Goal: Find contact information: Find contact information

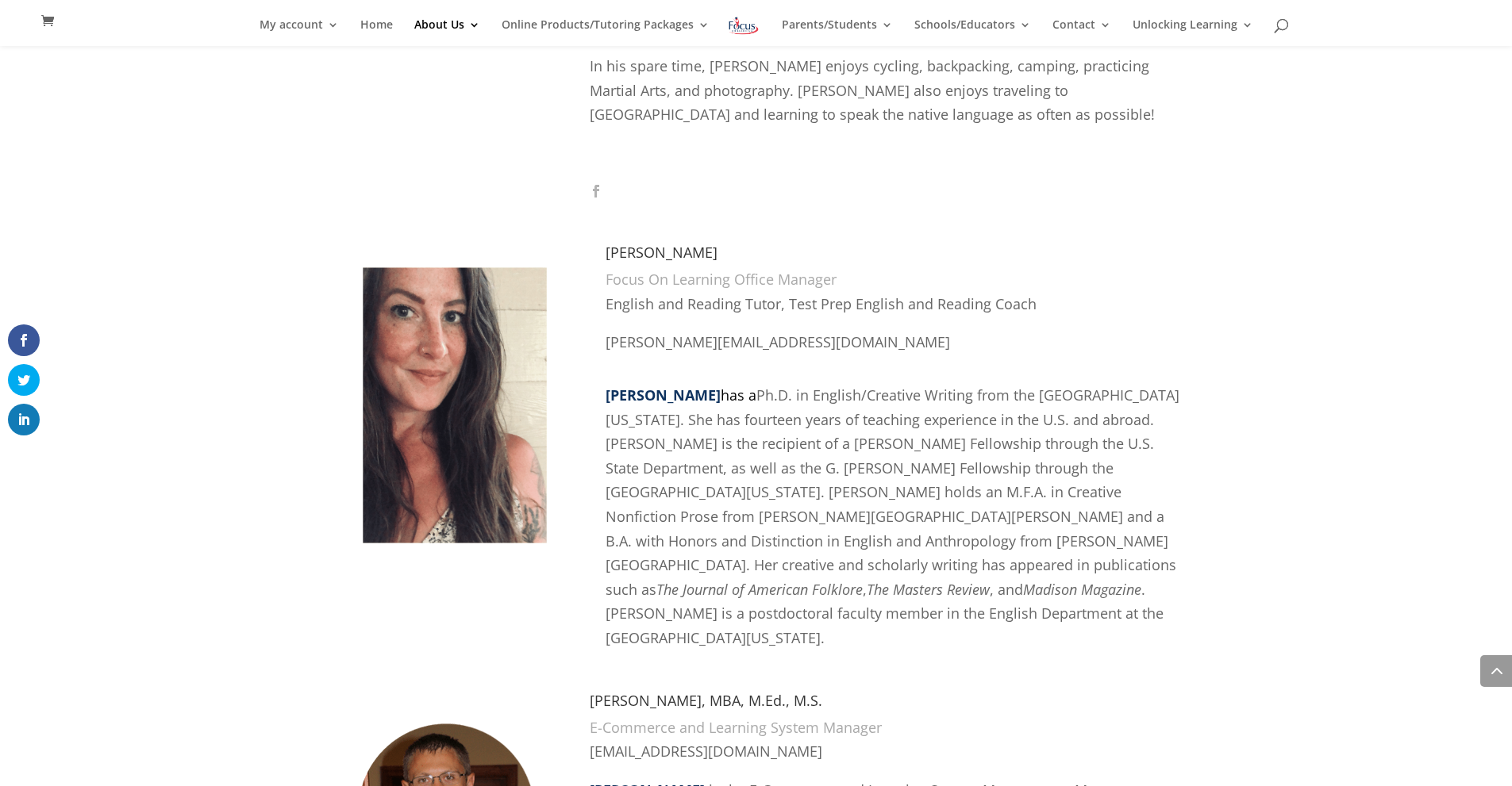
scroll to position [762, 0]
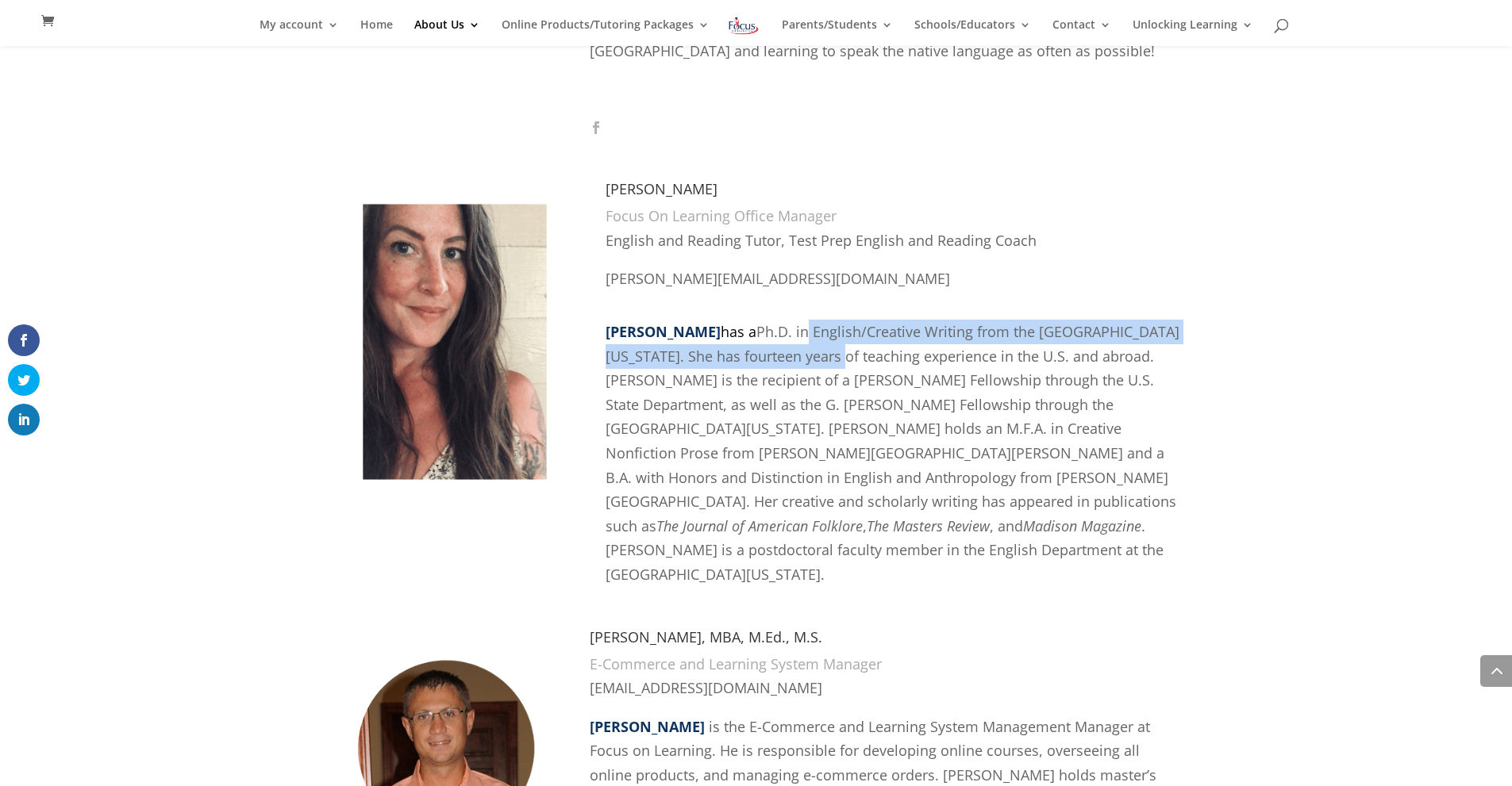
click at [767, 346] on p "[PERSON_NAME] has a Ph.D. in English/Creative Writing from the [GEOGRAPHIC_DATA…" at bounding box center [896, 453] width 579 height 267
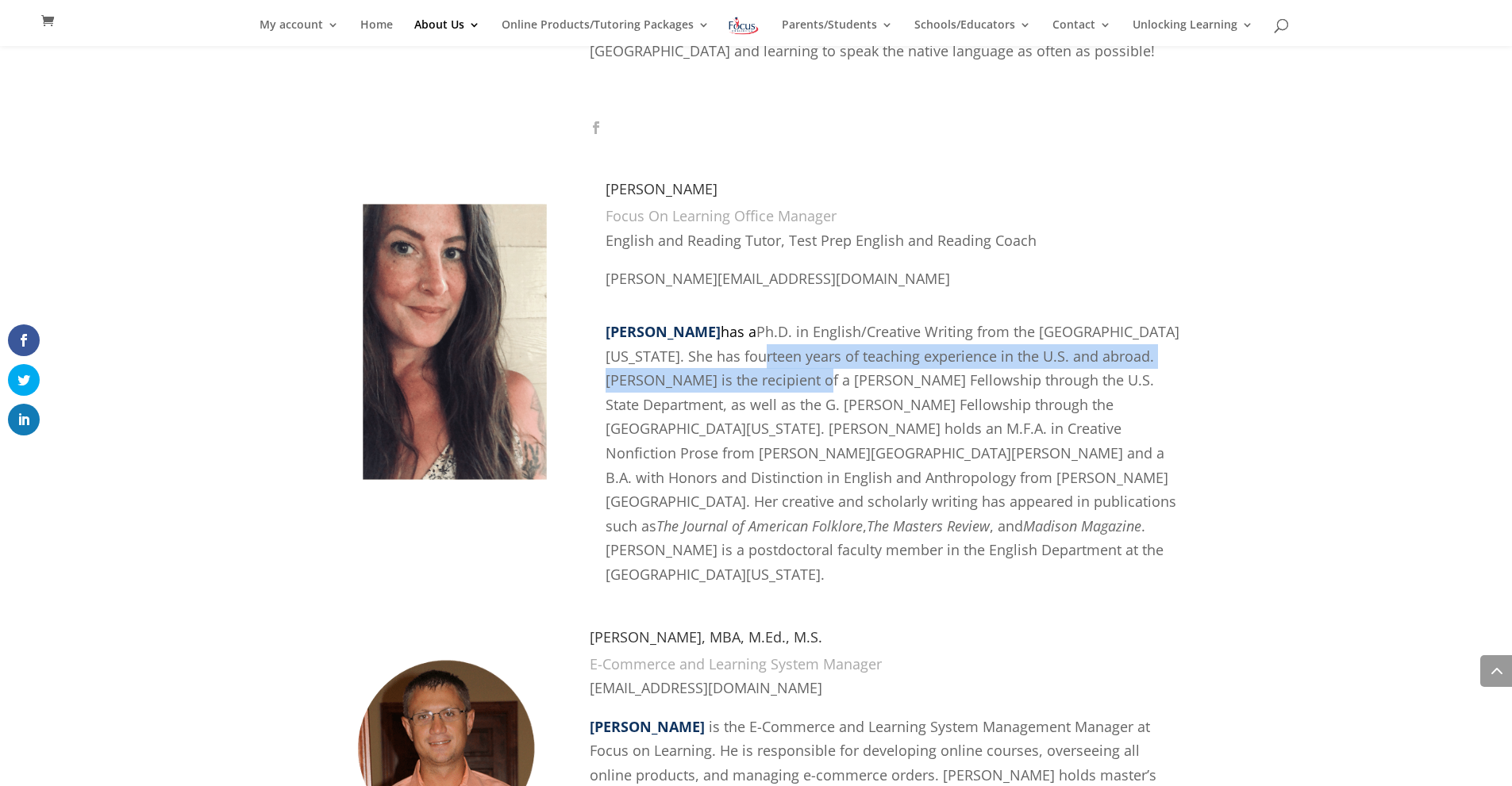
drag, startPoint x: 690, startPoint y: 361, endPoint x: 691, endPoint y: 373, distance: 12.0
click at [691, 373] on p "[PERSON_NAME] has a Ph.D. in English/Creative Writing from the [GEOGRAPHIC_DATA…" at bounding box center [896, 453] width 579 height 267
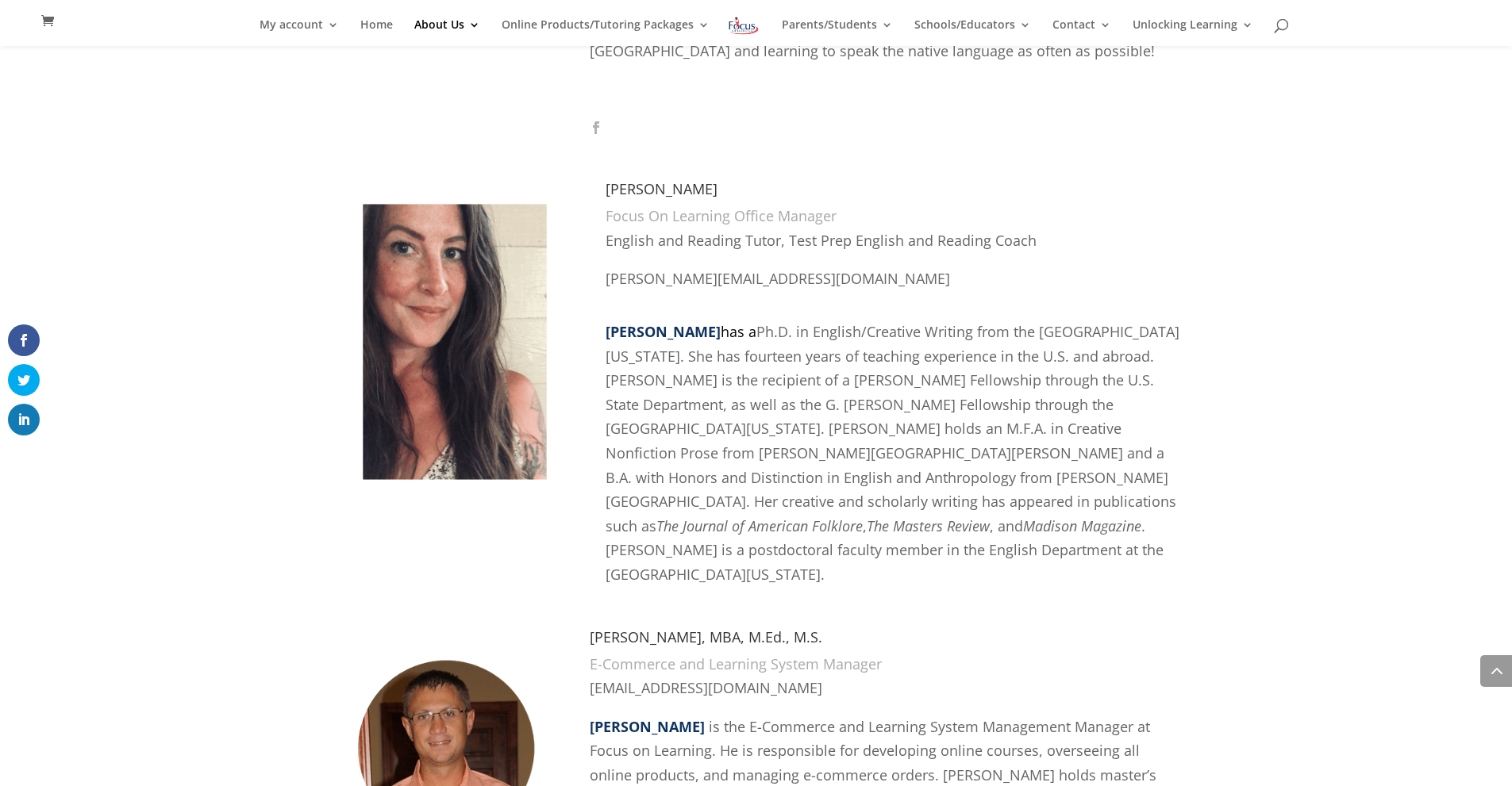
click at [703, 376] on p "[PERSON_NAME] has a Ph.D. in English/Creative Writing from the [GEOGRAPHIC_DATA…" at bounding box center [896, 453] width 579 height 267
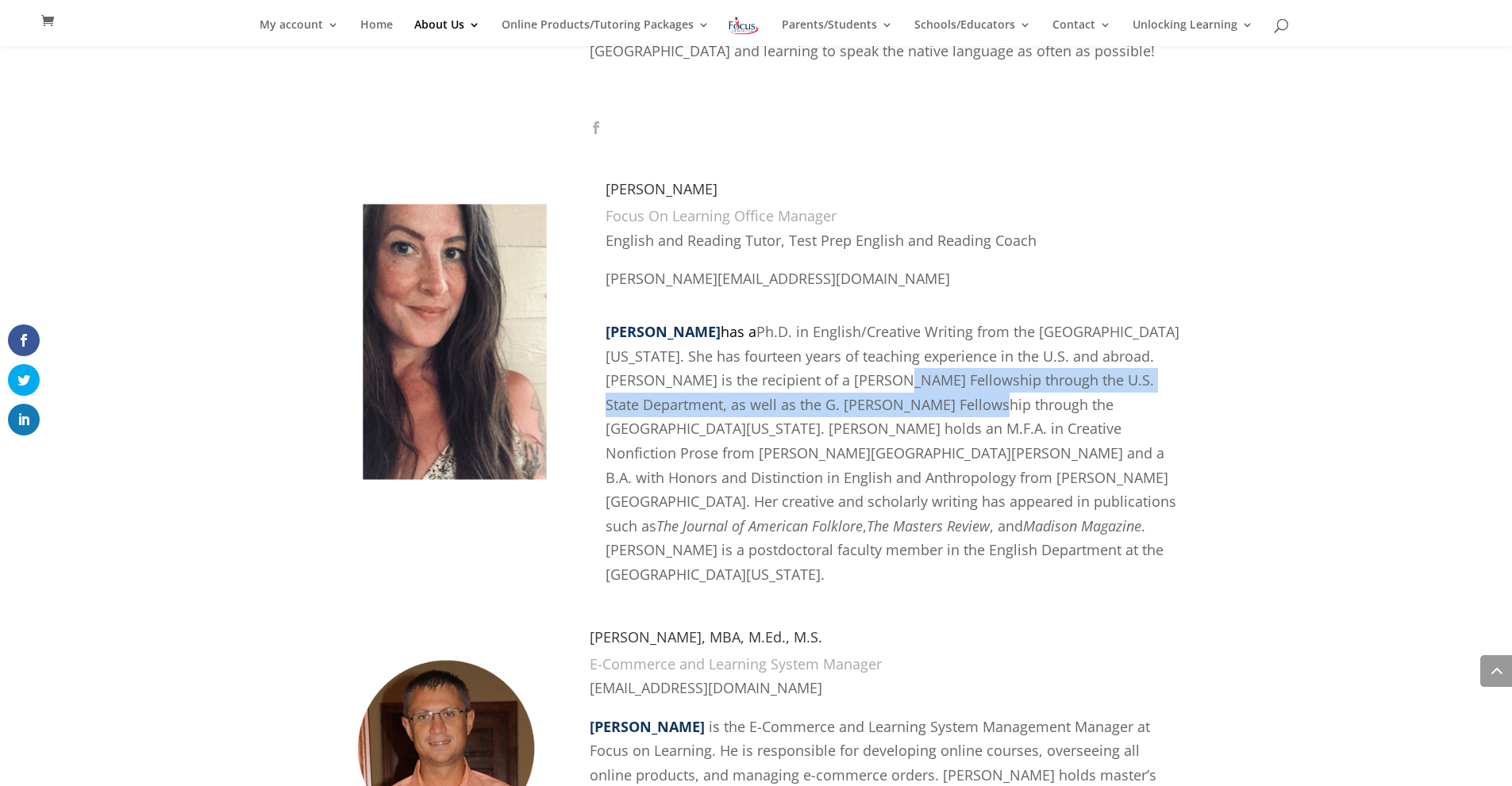
drag, startPoint x: 757, startPoint y: 379, endPoint x: 832, endPoint y: 416, distance: 83.6
click at [832, 416] on p "[PERSON_NAME] has a Ph.D. in English/Creative Writing from the [GEOGRAPHIC_DATA…" at bounding box center [896, 453] width 579 height 267
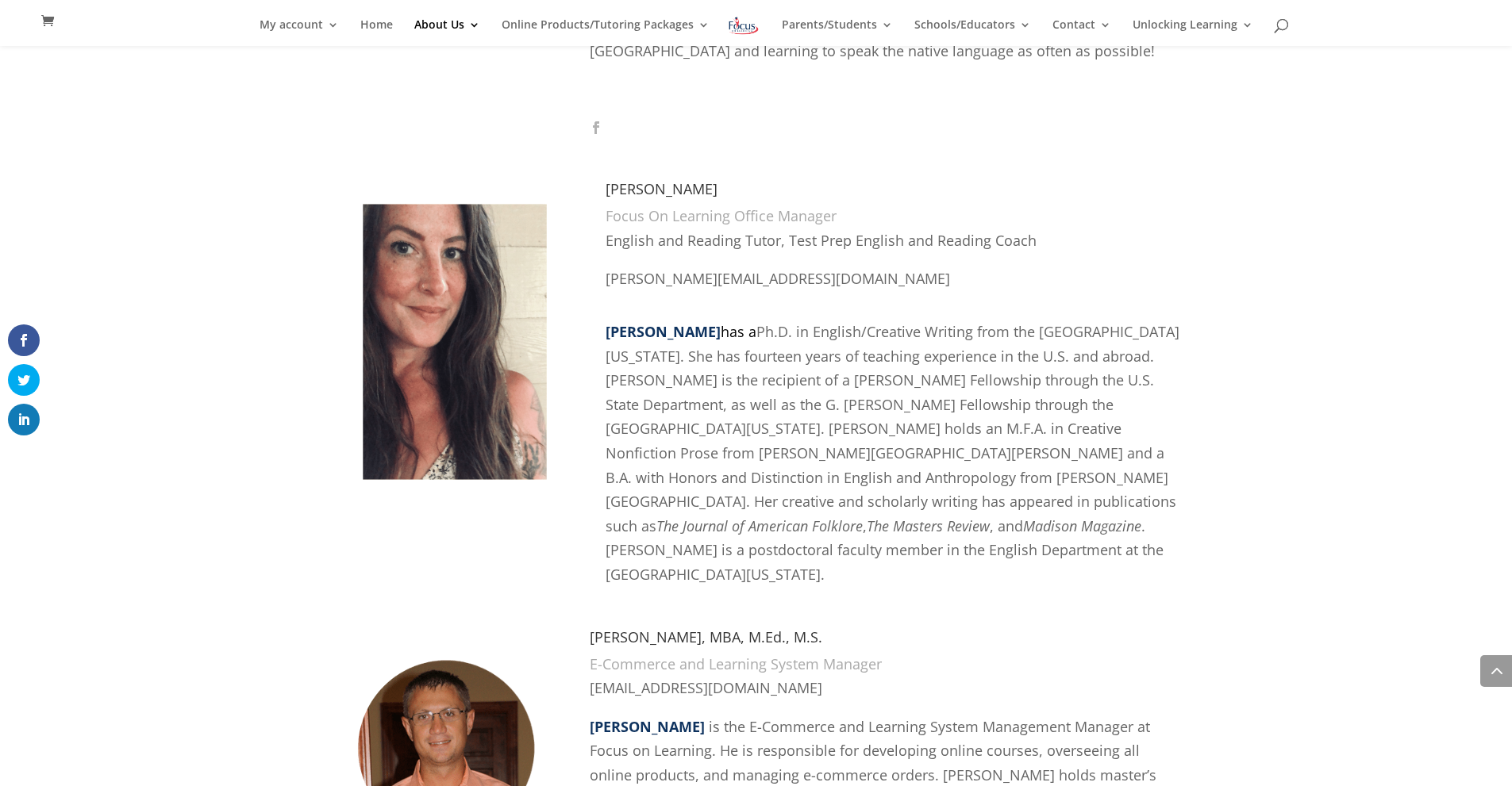
scroll to position [826, 0]
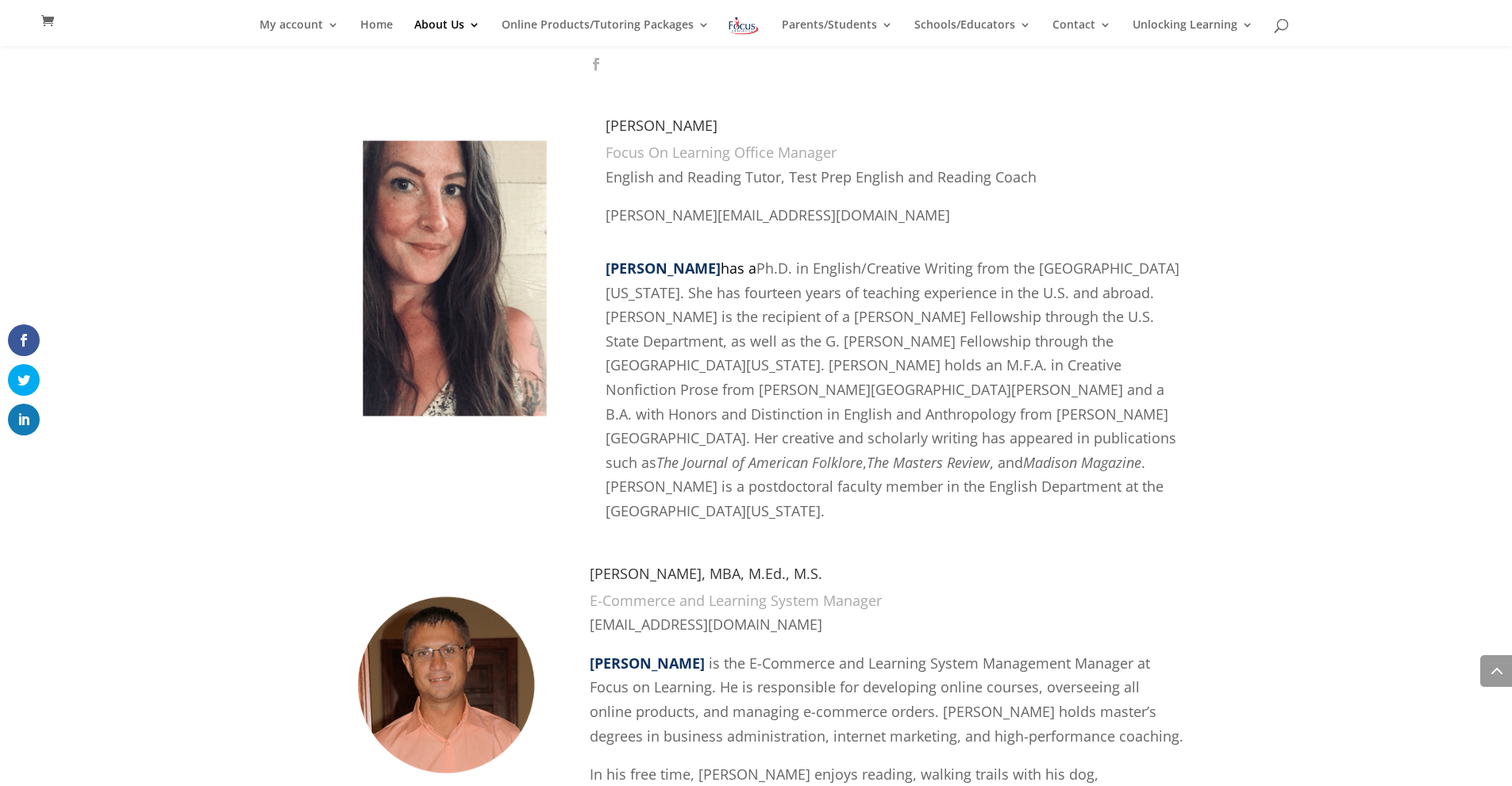
click at [769, 417] on p "[PERSON_NAME] has a Ph.D. in English/Creative Writing from the [GEOGRAPHIC_DATA…" at bounding box center [896, 389] width 579 height 267
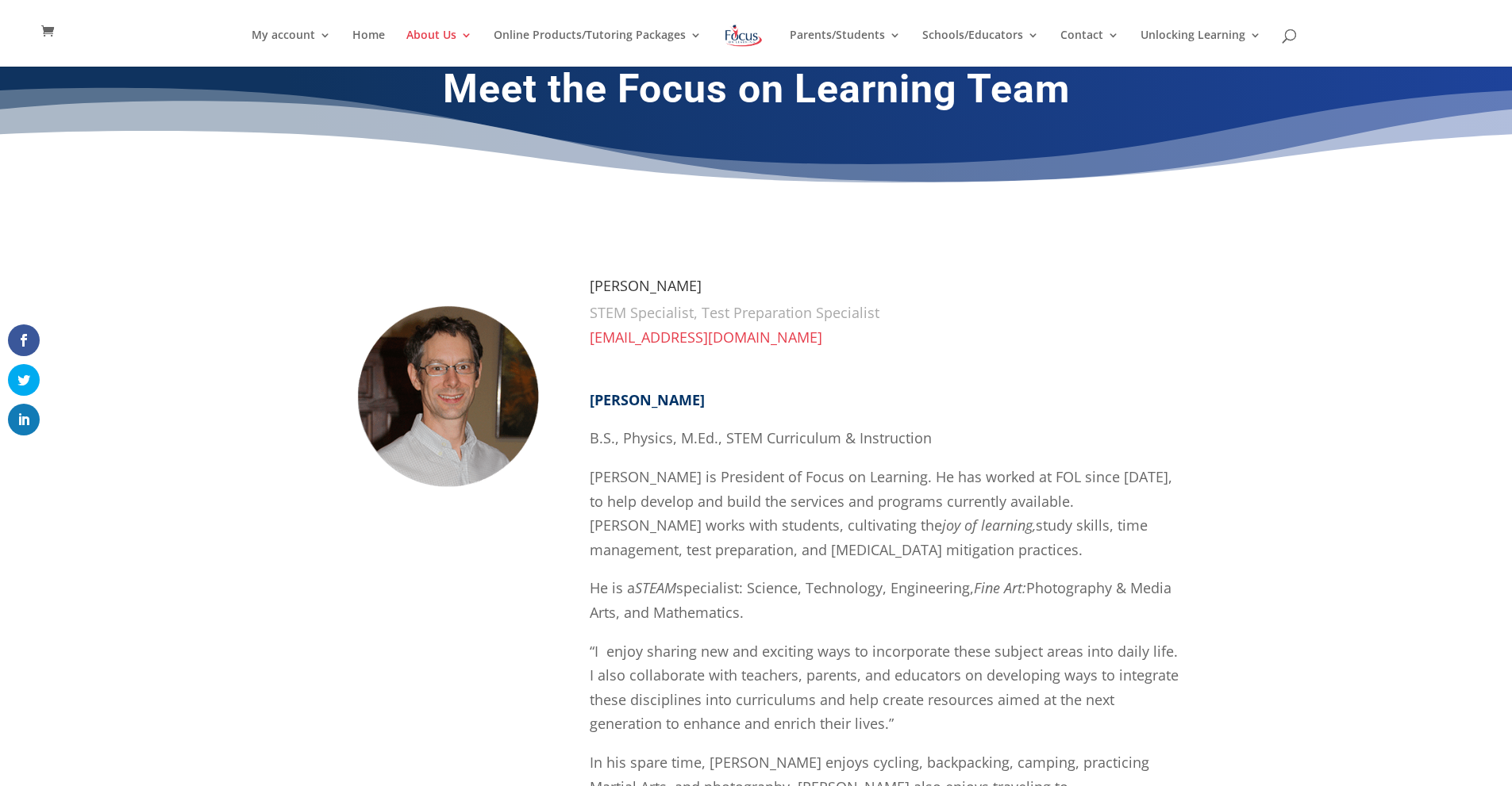
scroll to position [0, 0]
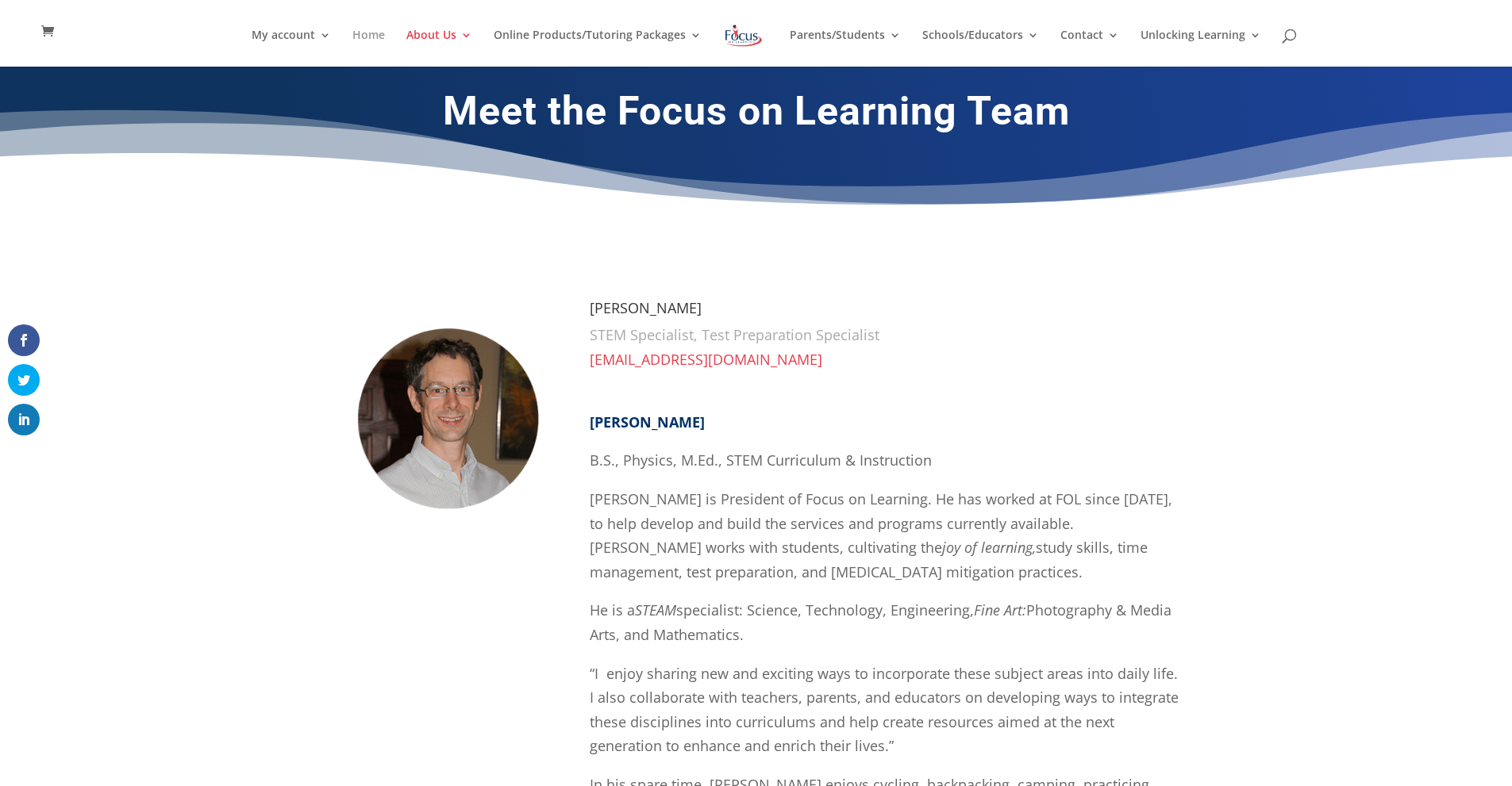
click at [367, 36] on link "Home" at bounding box center [369, 48] width 33 height 37
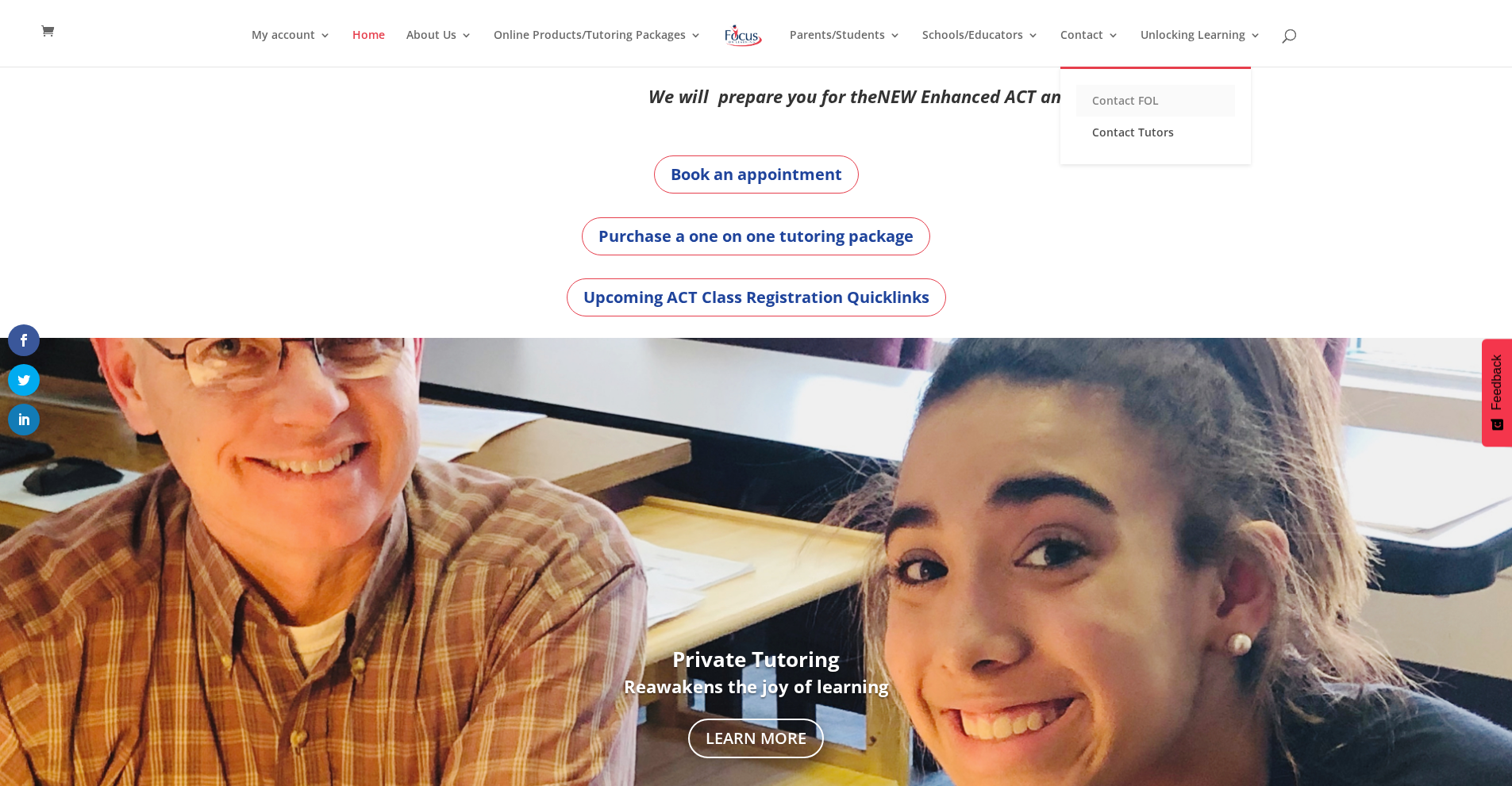
click at [1128, 100] on link "Contact FOL" at bounding box center [1155, 100] width 159 height 32
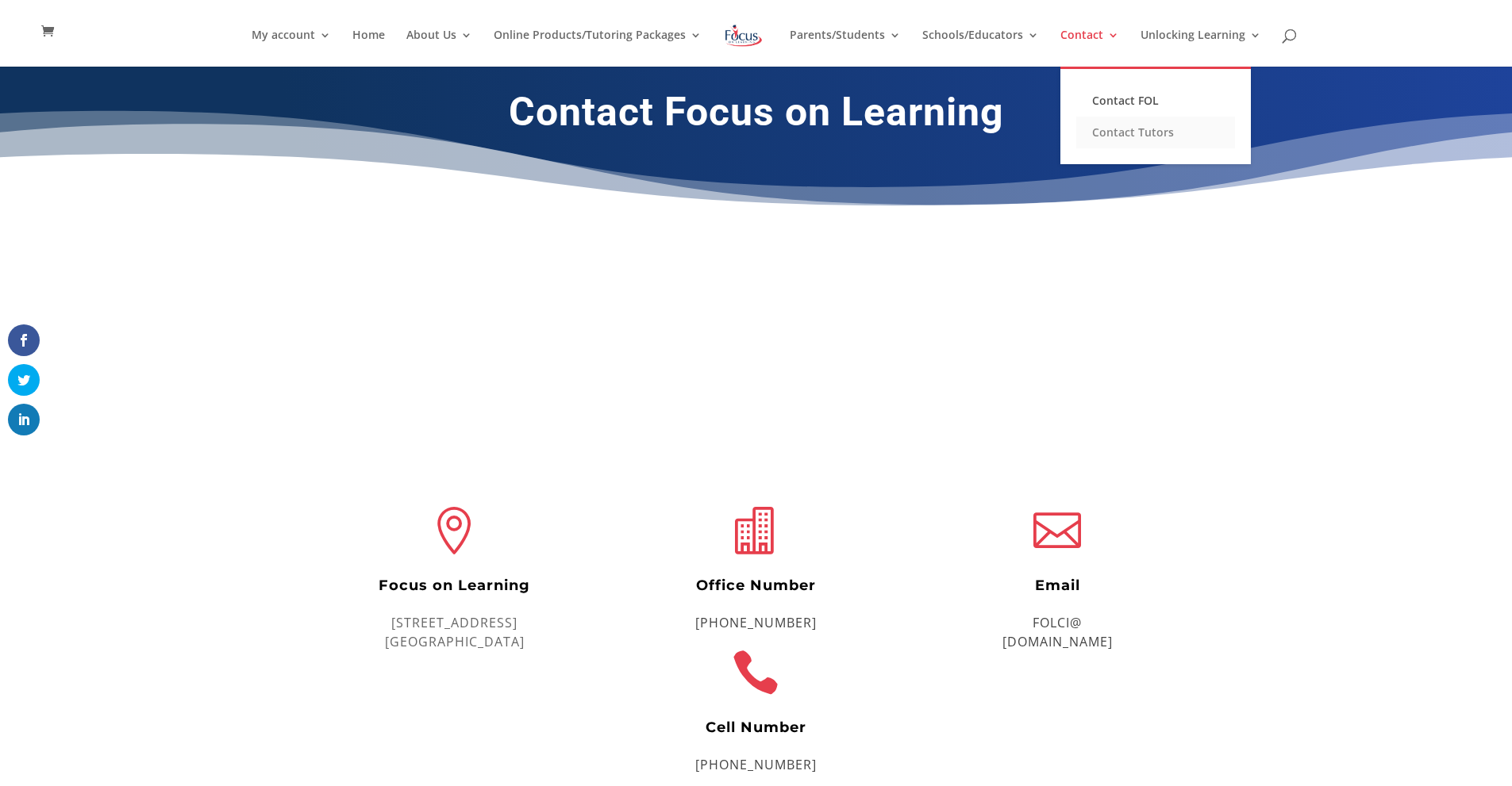
click at [1124, 127] on link "Contact Tutors" at bounding box center [1155, 133] width 159 height 32
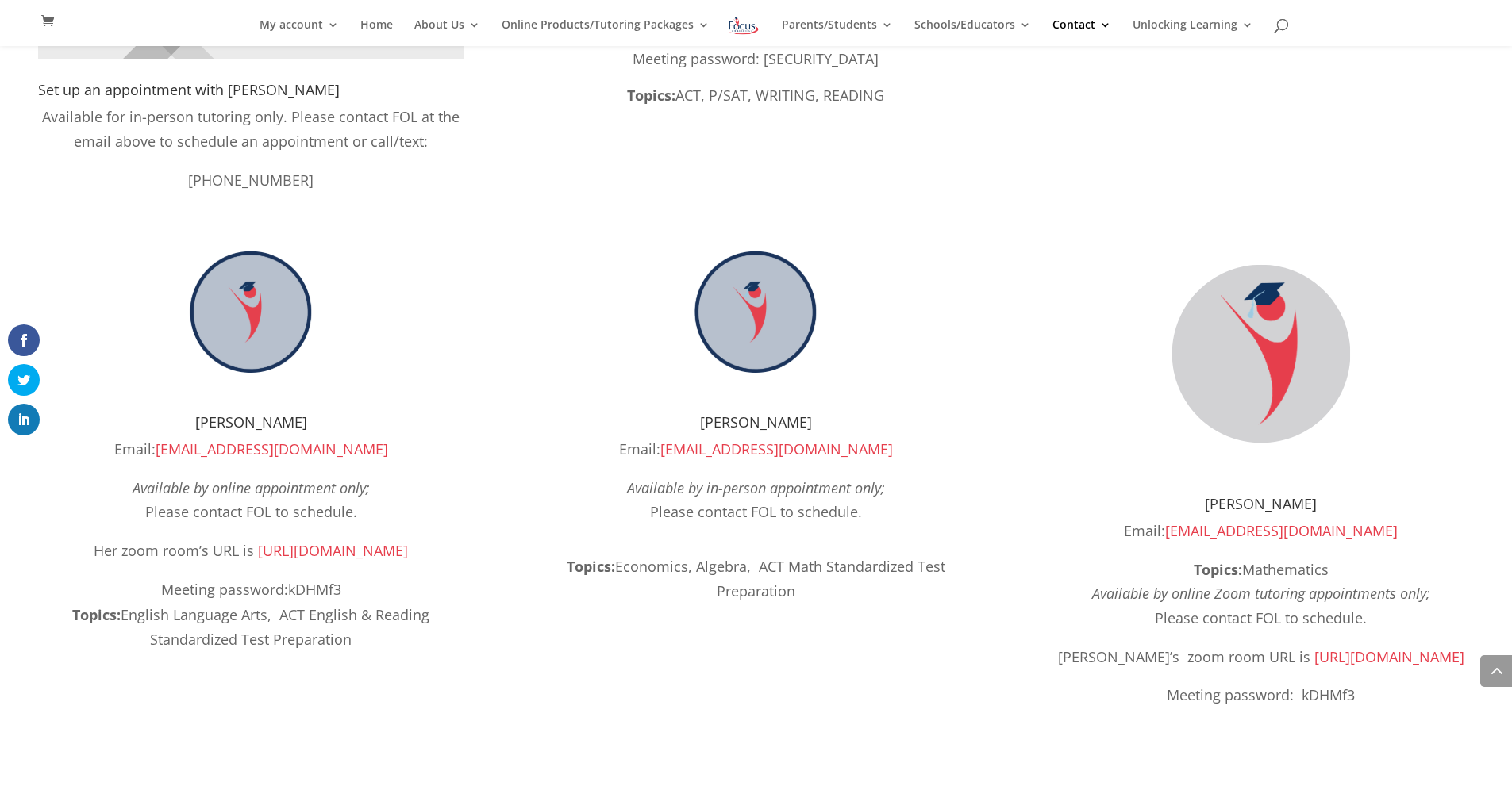
scroll to position [1412, 0]
